Goal: Information Seeking & Learning: Learn about a topic

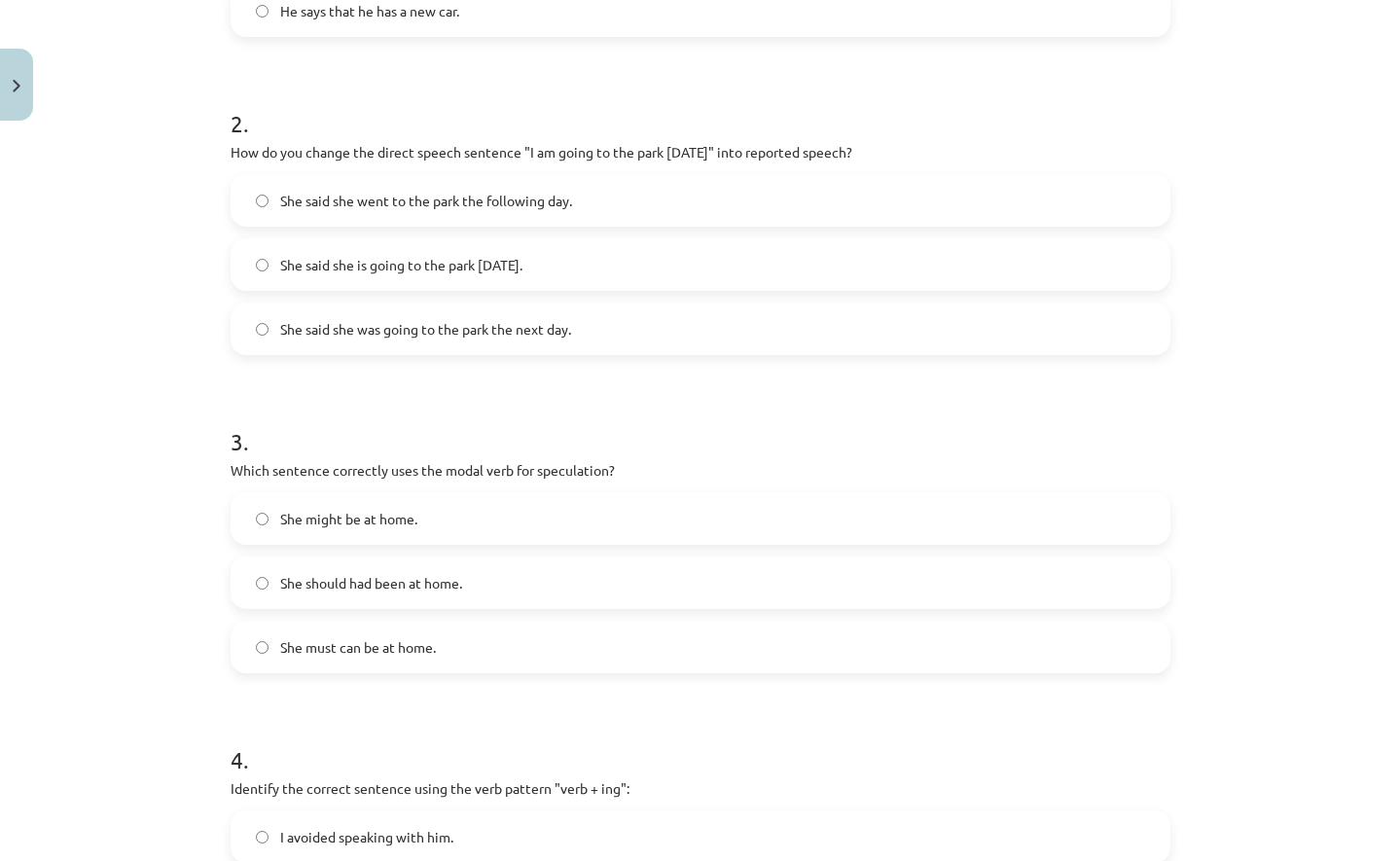
scroll to position [466, 0]
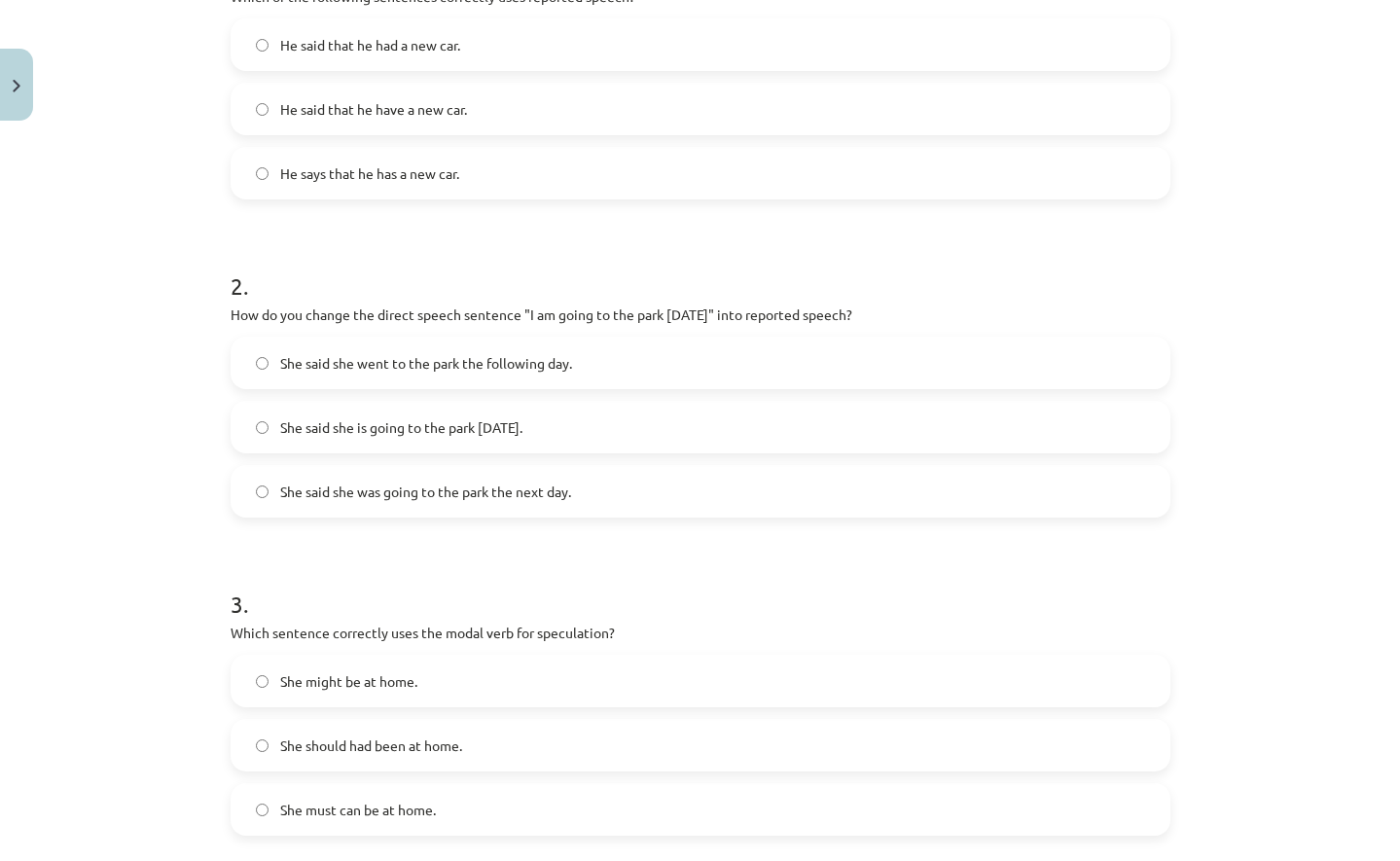
click at [522, 492] on span "She said she was going to the park the next day." at bounding box center [424, 491] width 291 height 20
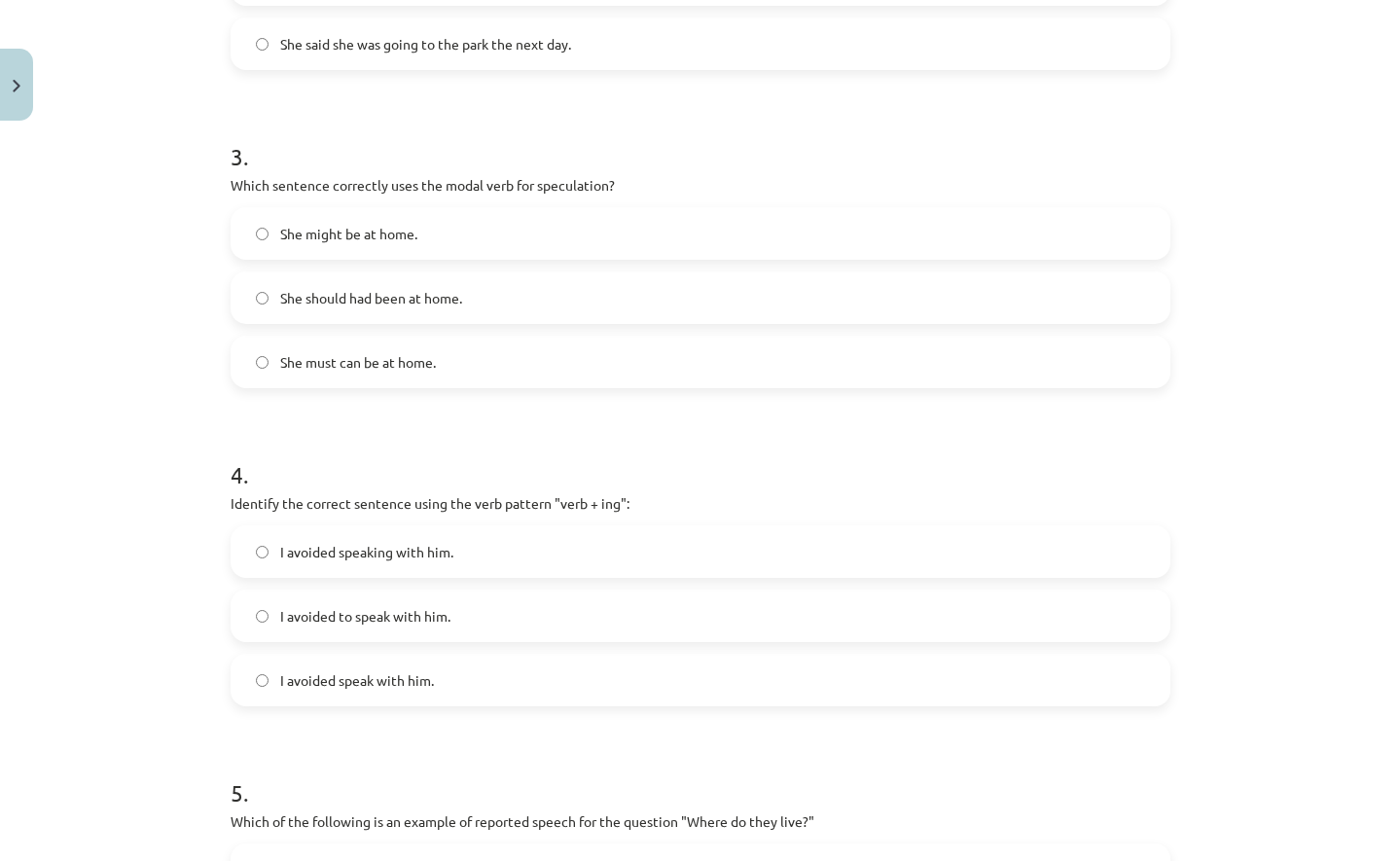
scroll to position [918, 0]
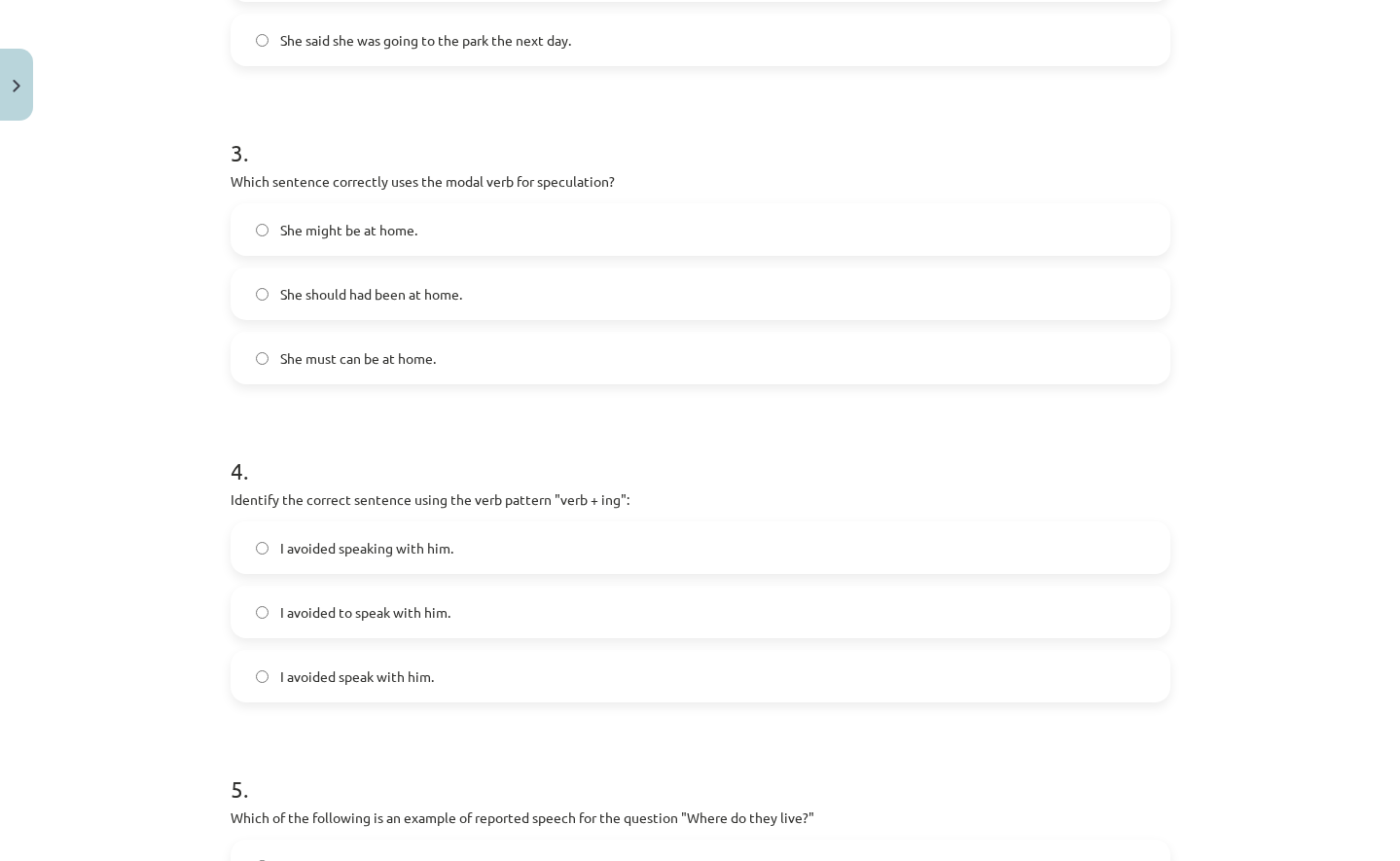
click at [370, 303] on span "She should had been at home." at bounding box center [370, 294] width 182 height 20
click at [347, 233] on span "She might be at home." at bounding box center [348, 230] width 137 height 20
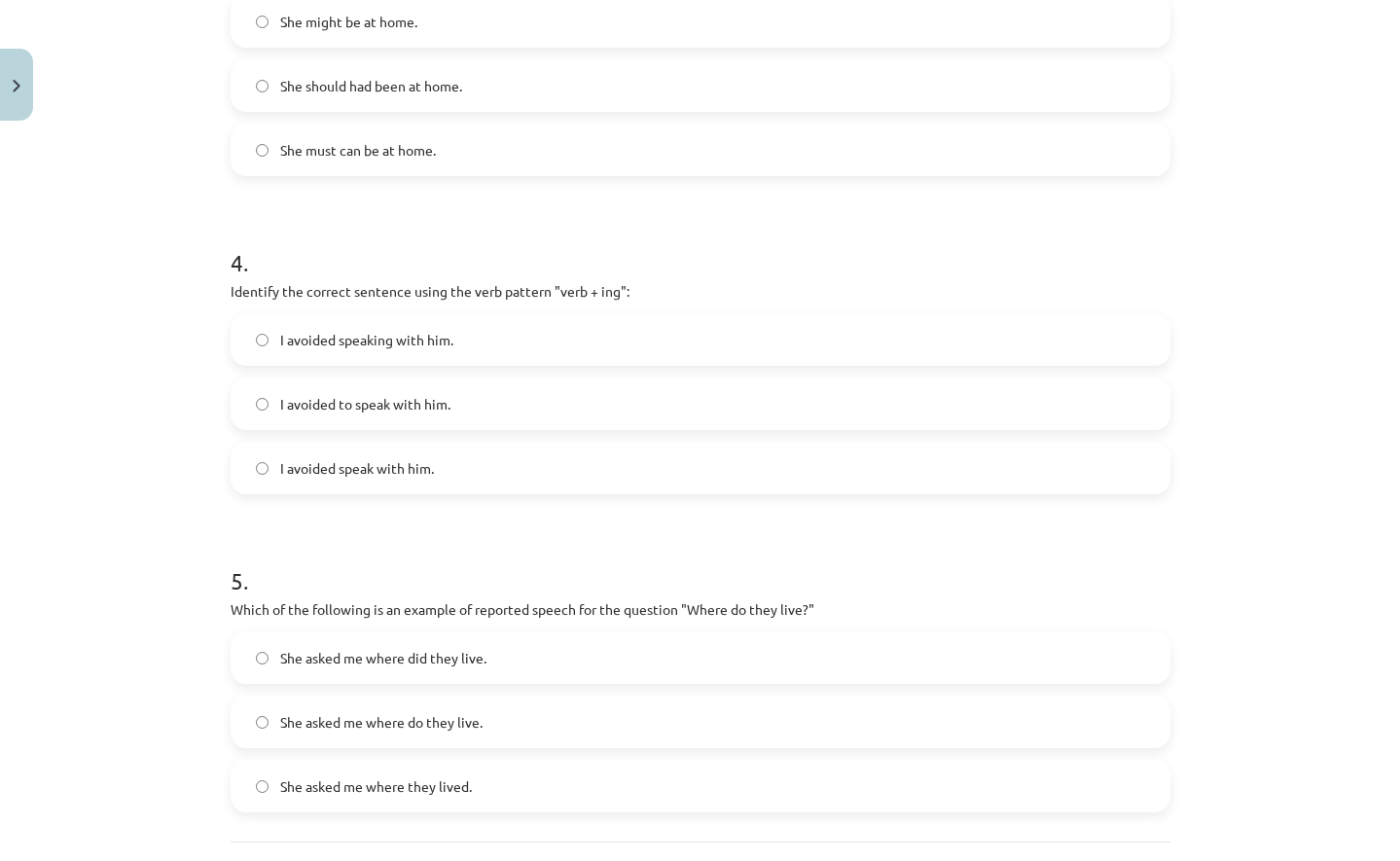
scroll to position [1131, 0]
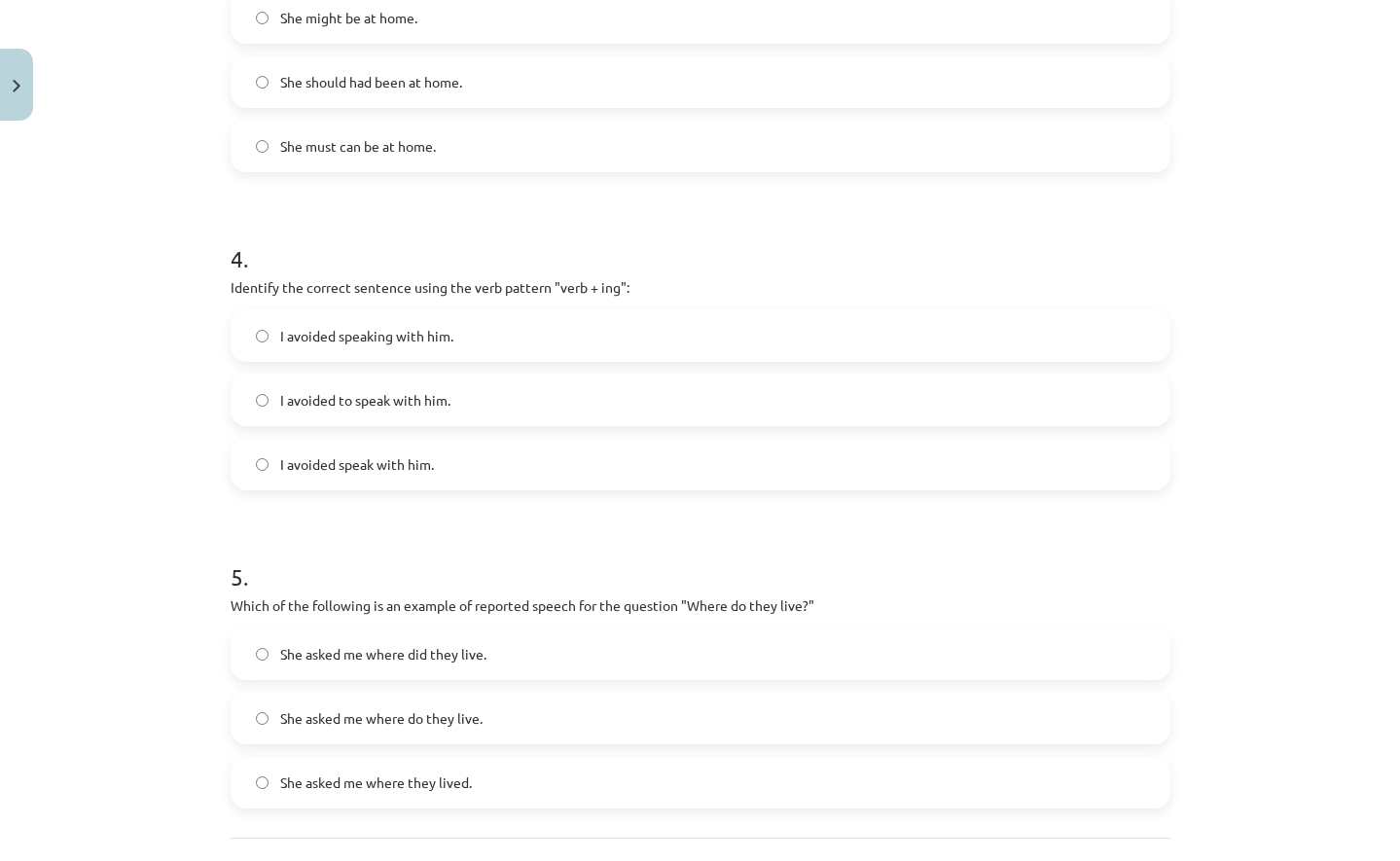
click at [434, 331] on span "I avoided speaking with him." at bounding box center [365, 336] width 173 height 20
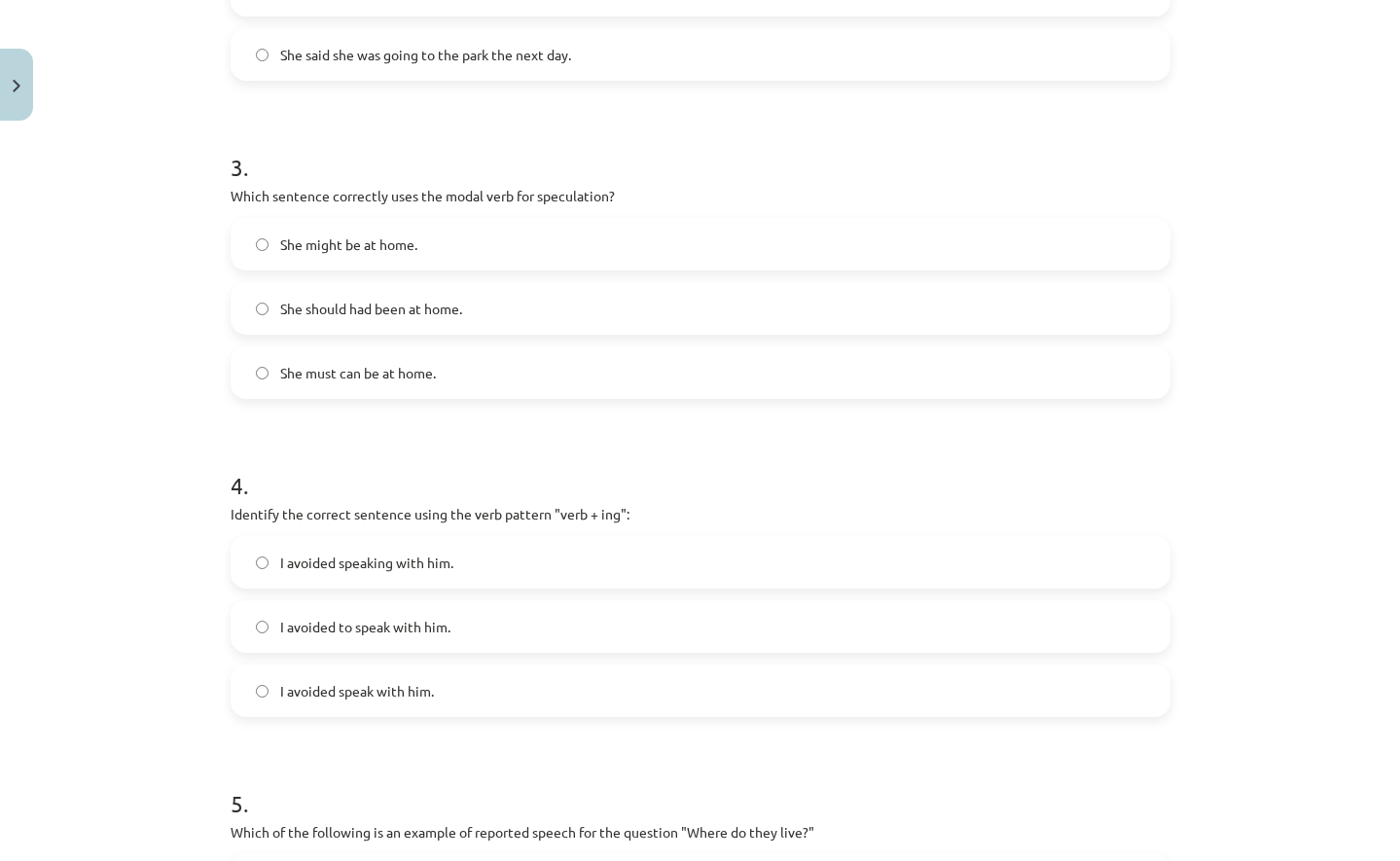
scroll to position [1306, 0]
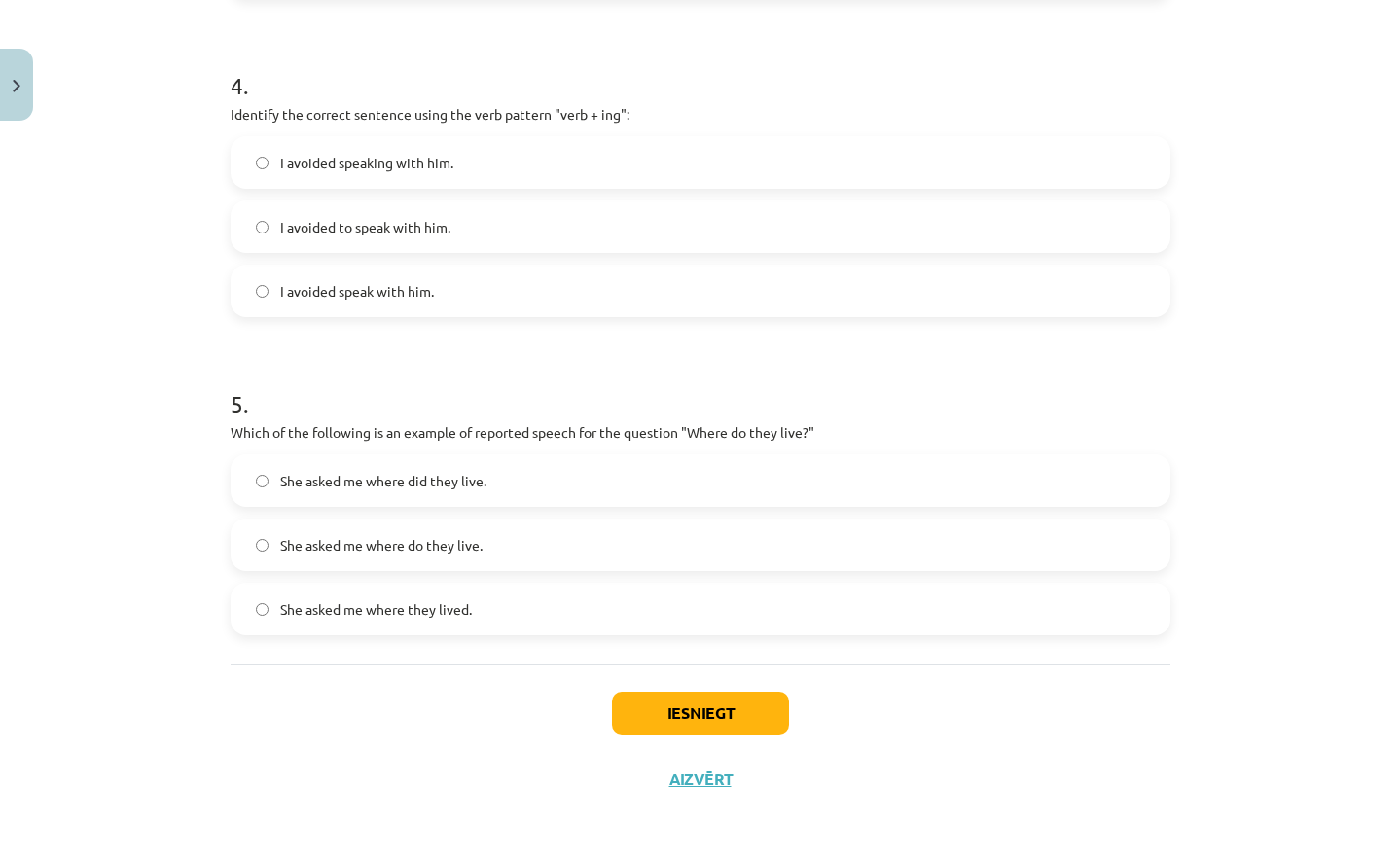
click at [504, 478] on label "She asked me where did they live." at bounding box center [700, 480] width 936 height 49
click at [694, 718] on button "Iesniegt" at bounding box center [700, 712] width 177 height 43
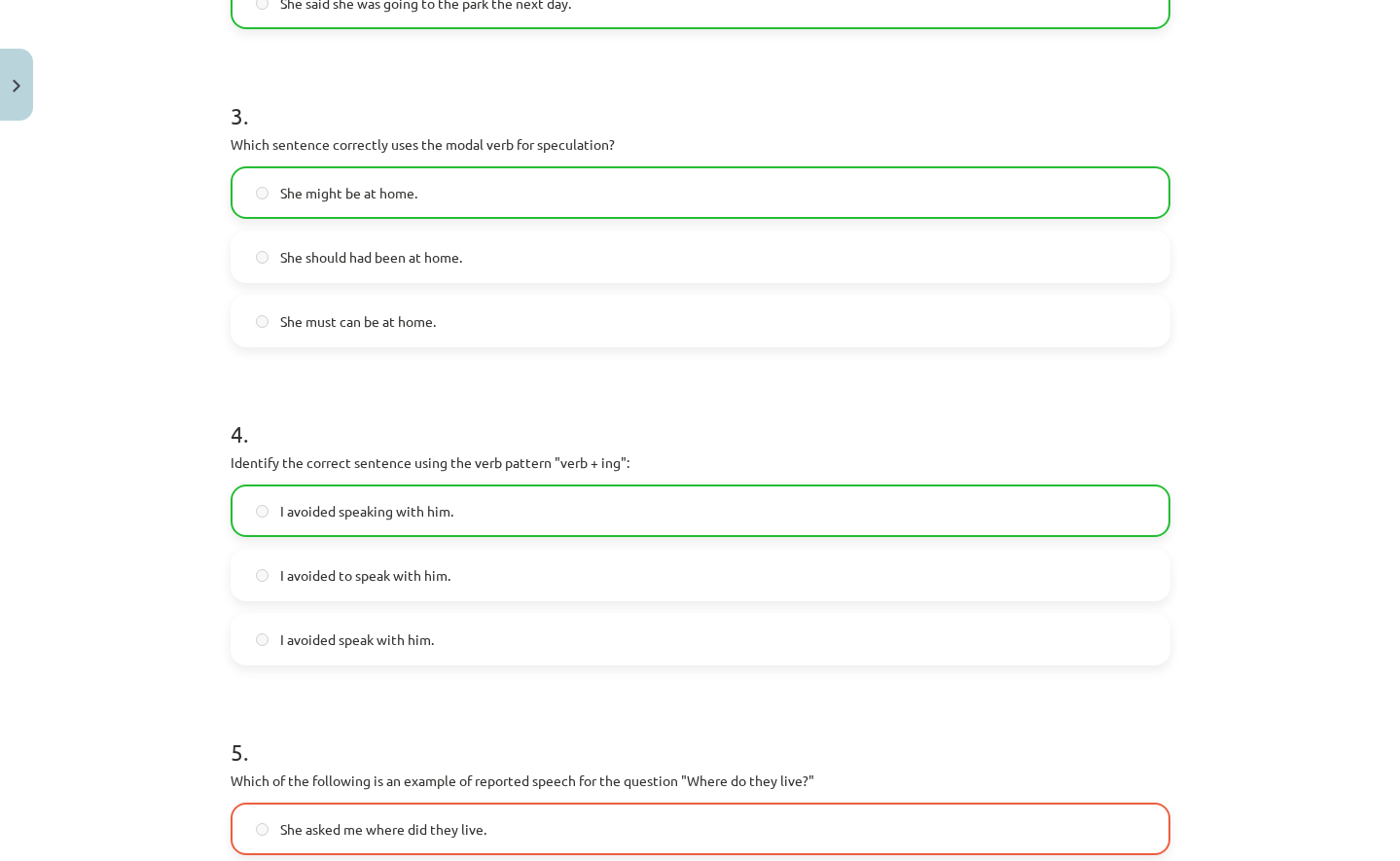
scroll to position [1367, 0]
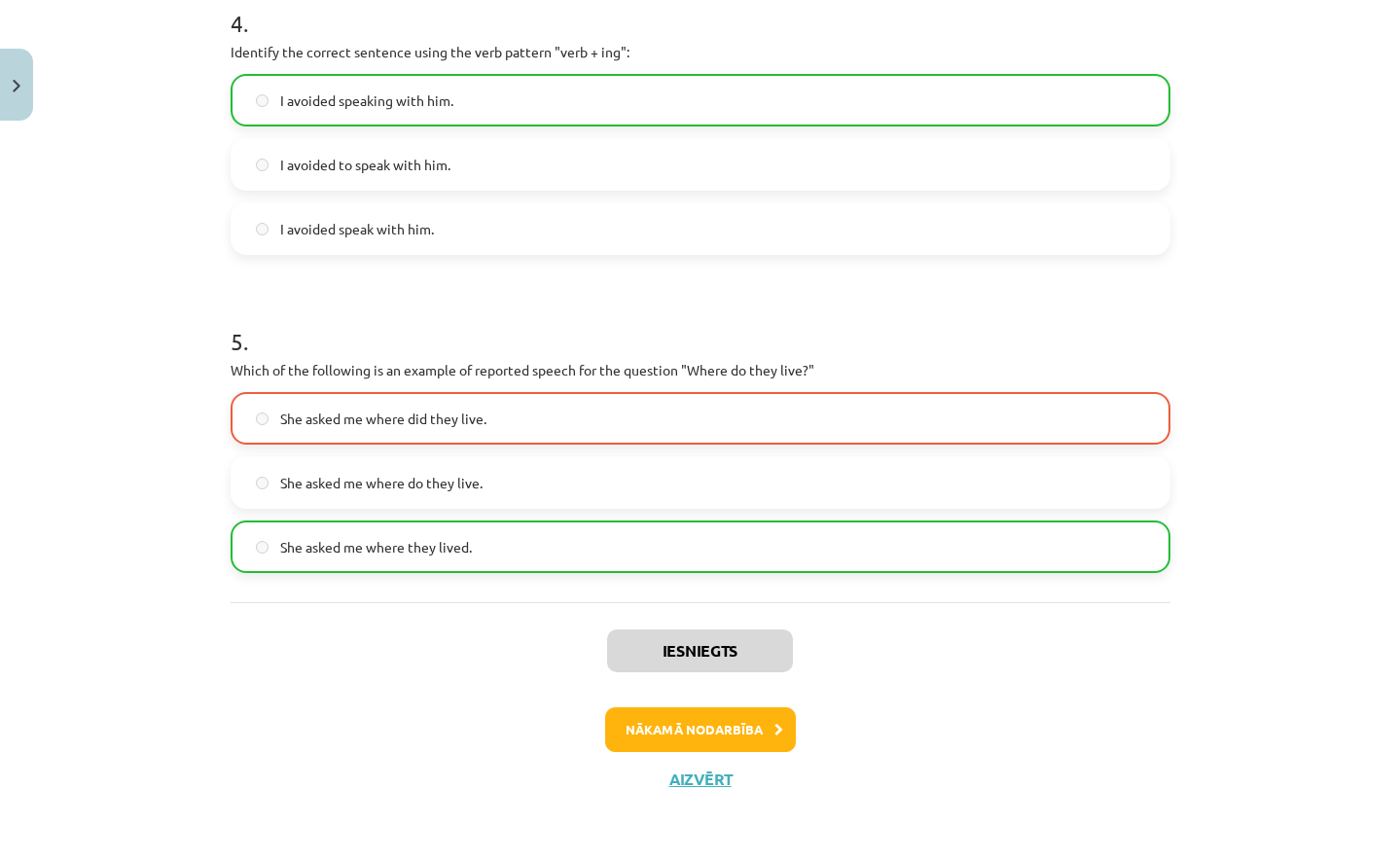
click at [680, 728] on button "Nākamā nodarbība" at bounding box center [700, 729] width 191 height 45
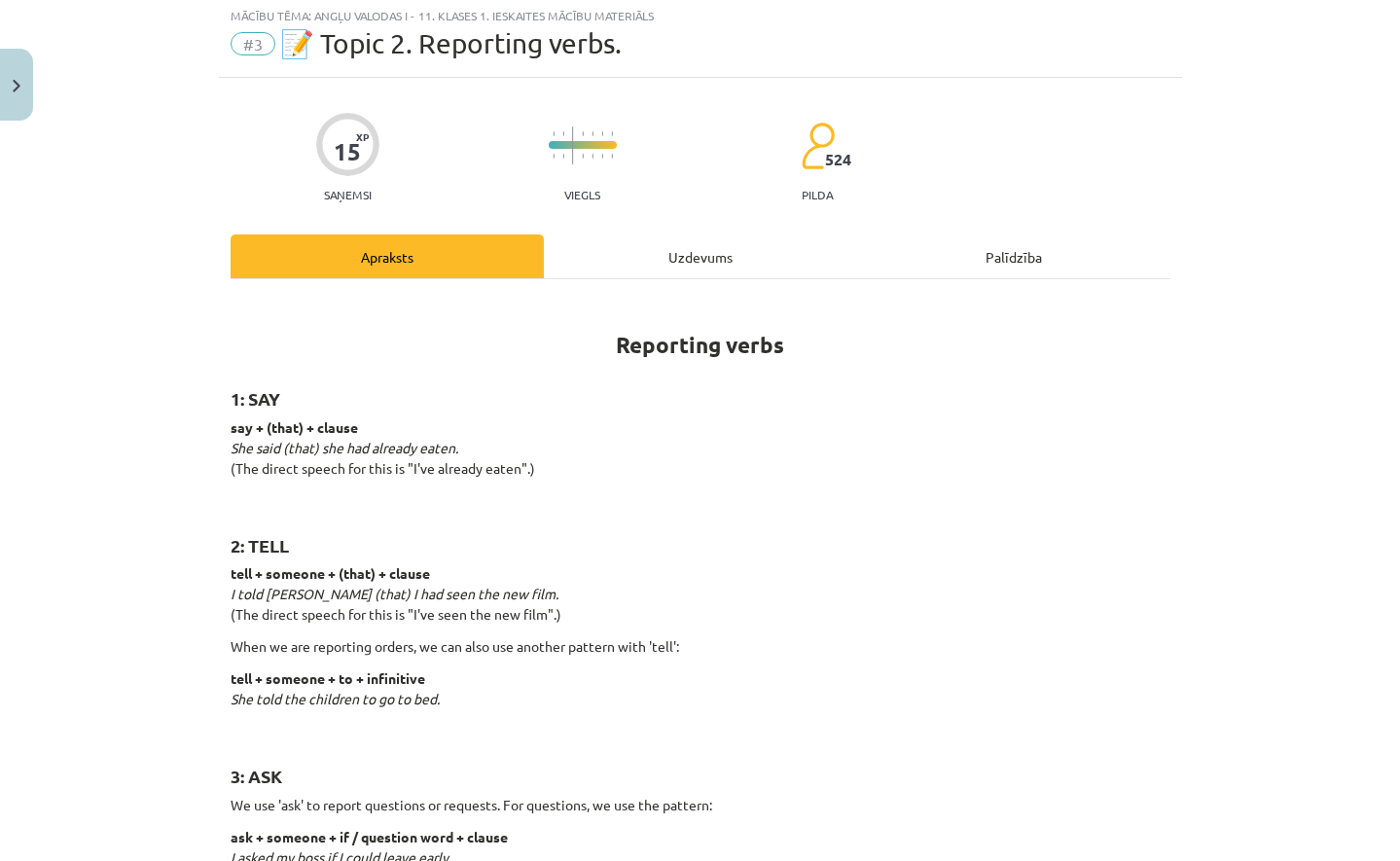
scroll to position [49, 0]
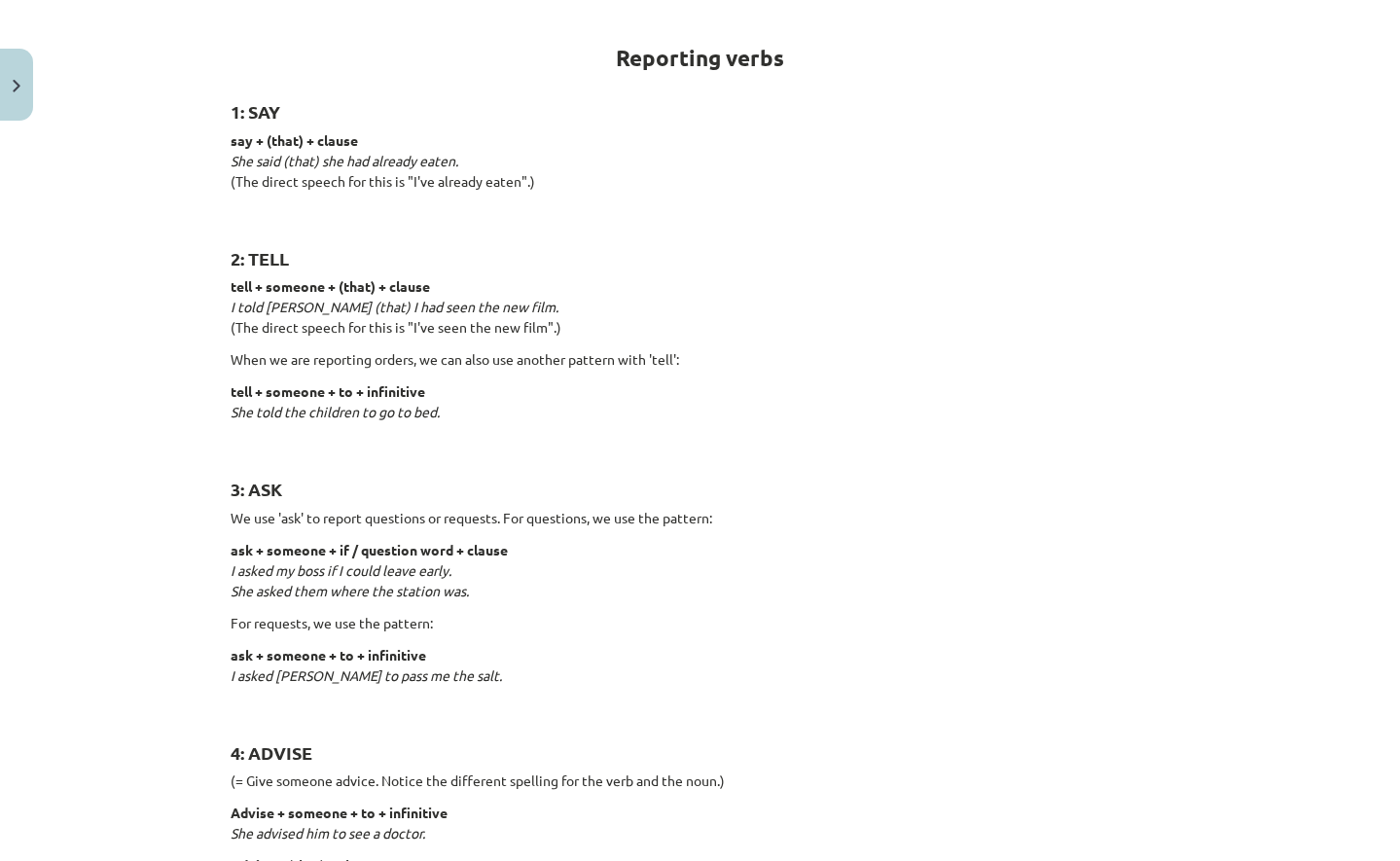
scroll to position [0, 0]
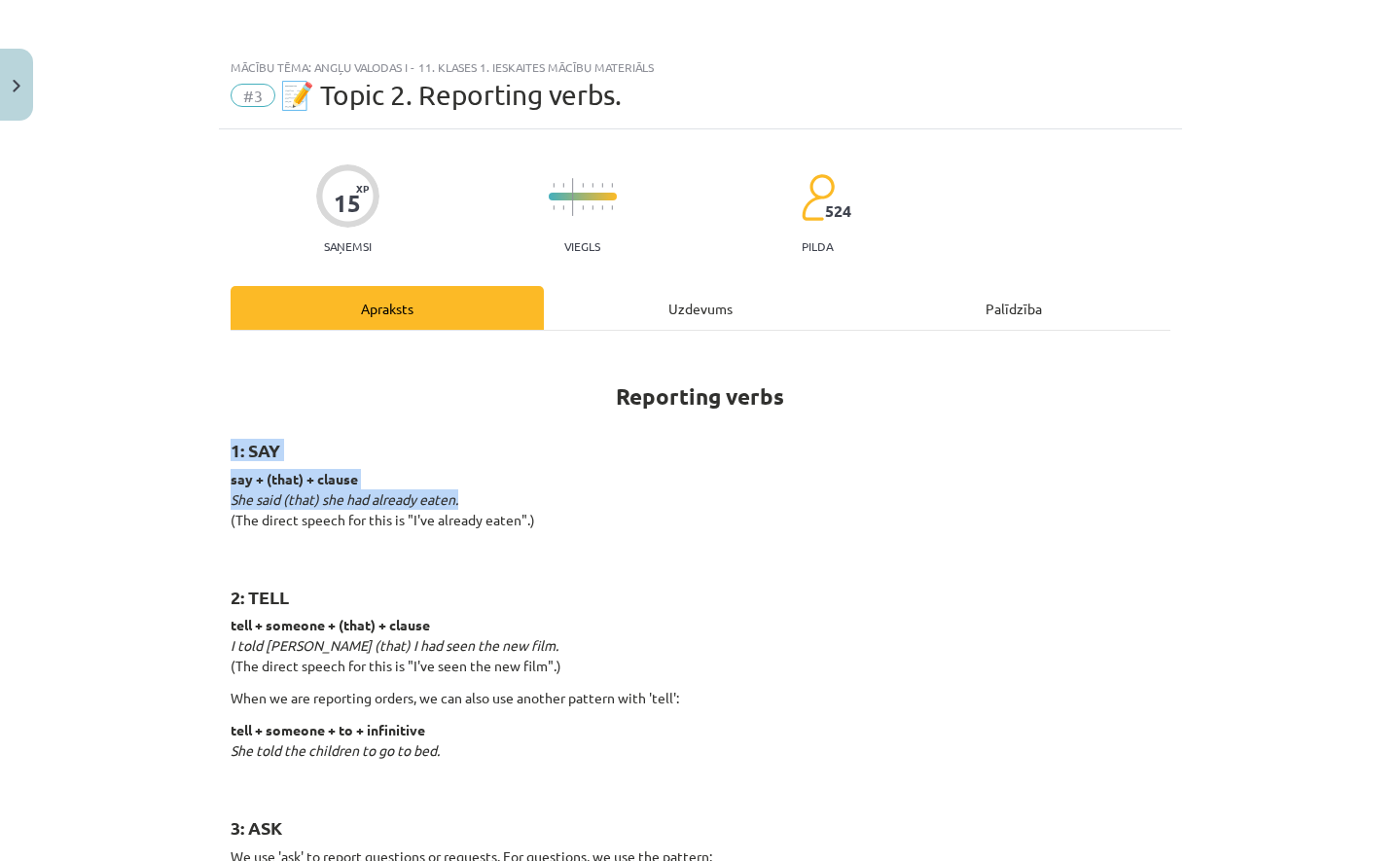
drag, startPoint x: 222, startPoint y: 447, endPoint x: 603, endPoint y: 380, distance: 386.8
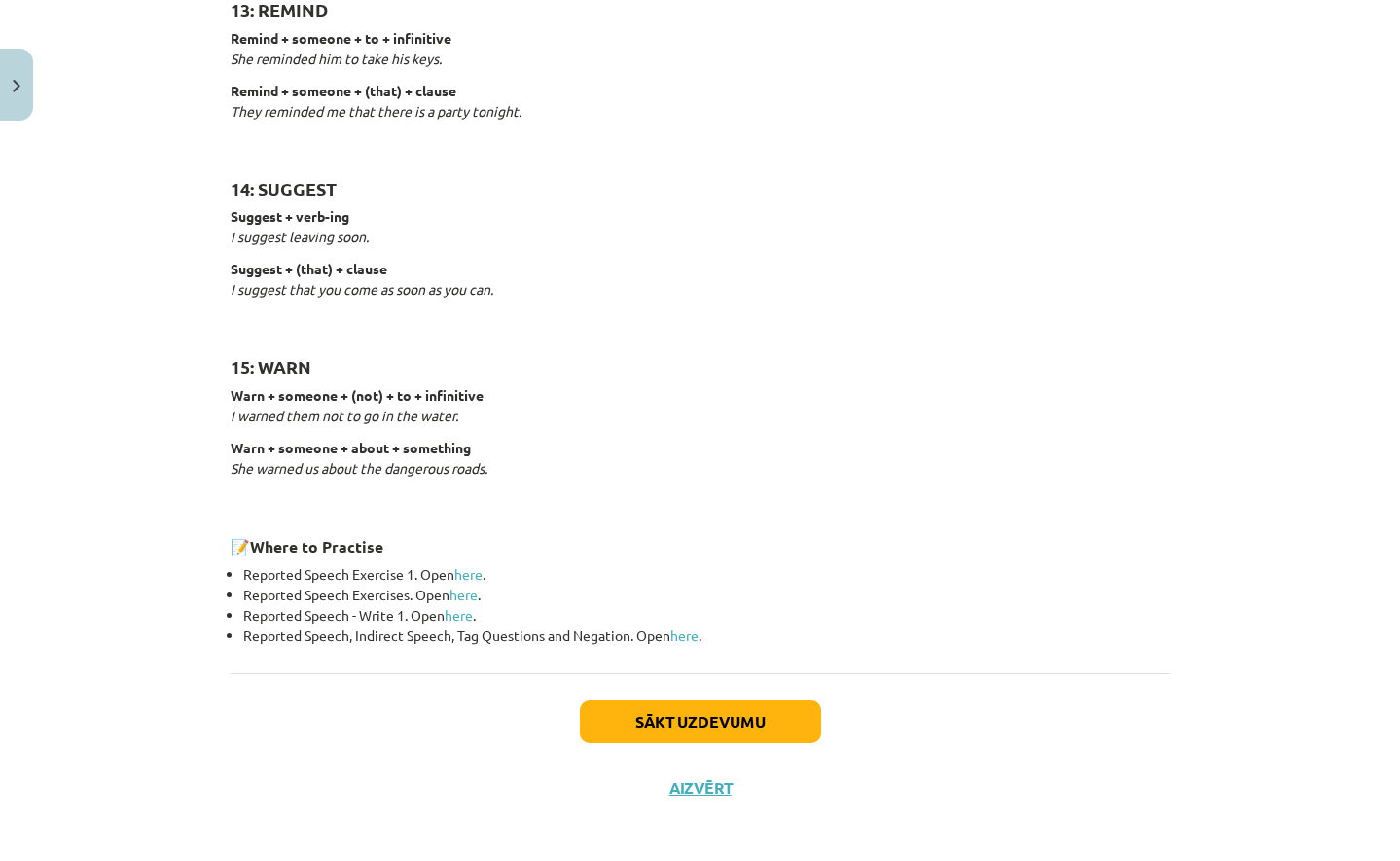
scroll to position [595, 0]
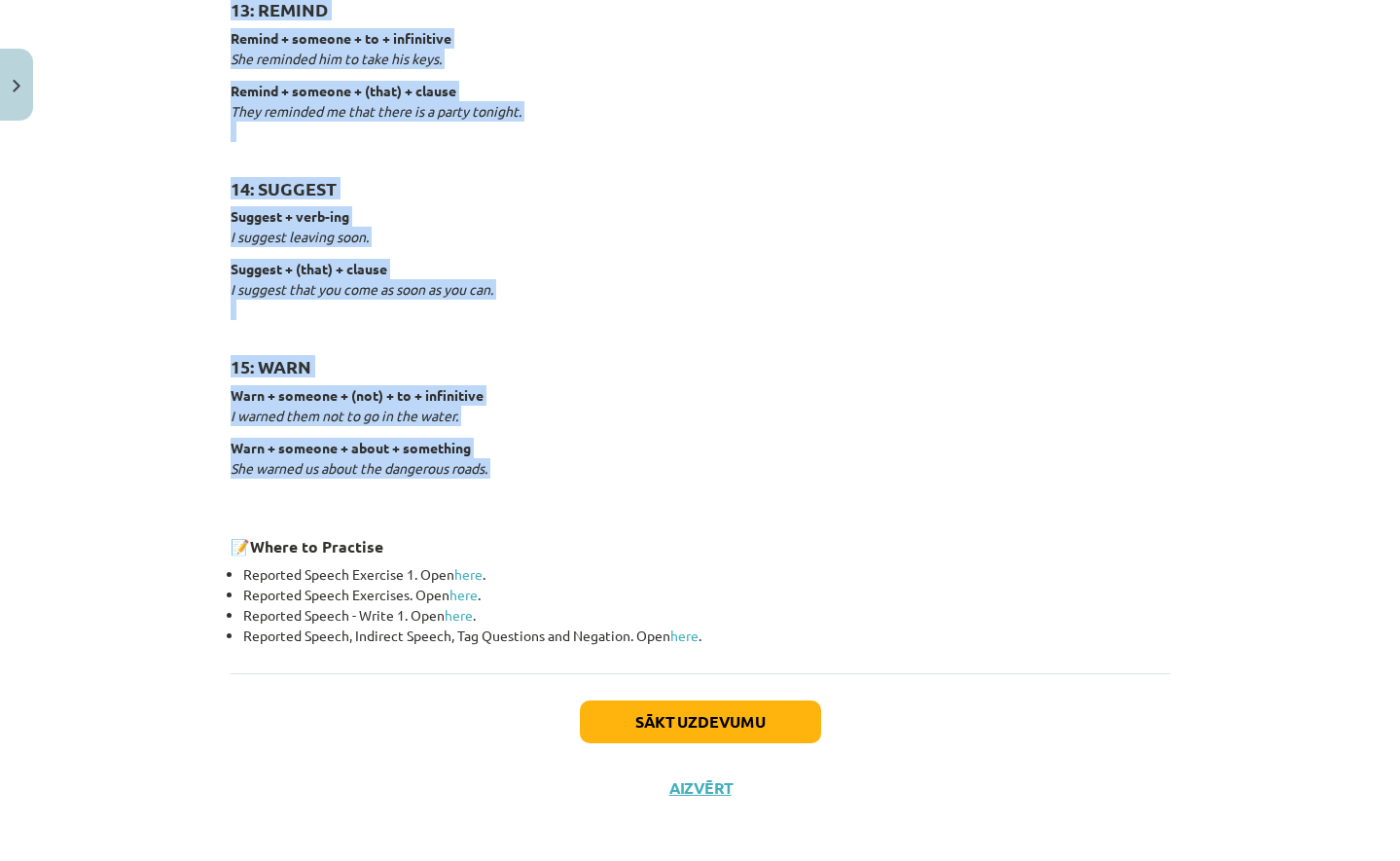
drag, startPoint x: 599, startPoint y: 394, endPoint x: 584, endPoint y: 468, distance: 75.5
copy div "Reporting verbs 1: SAY say + (that) + clause She said (that) she had already ea…"
